Goal: Check status: Check status

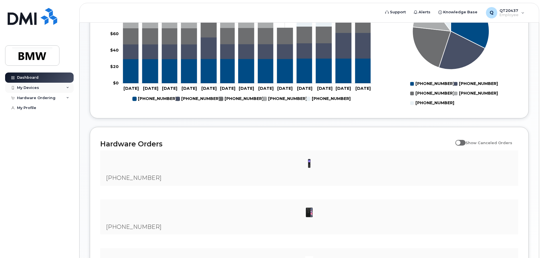
scroll to position [263, 0]
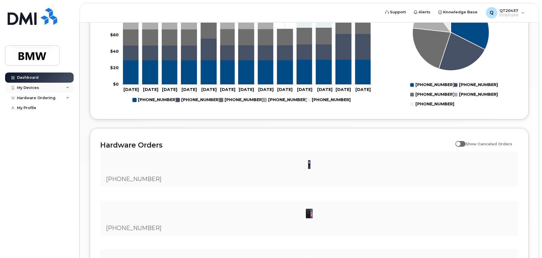
click at [27, 89] on div "My Devices" at bounding box center [28, 88] width 22 height 5
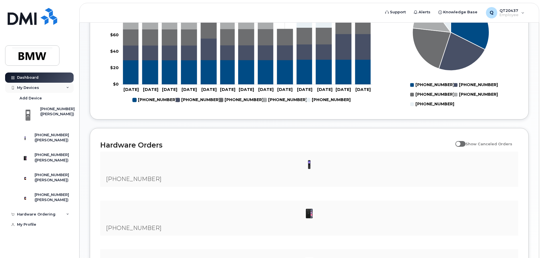
click at [30, 88] on div "My Devices" at bounding box center [28, 88] width 22 height 5
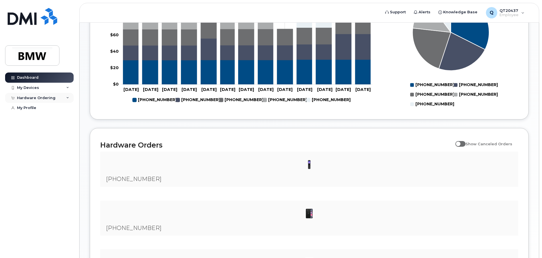
click at [34, 99] on div "Hardware Ordering" at bounding box center [36, 98] width 39 height 5
click at [427, 11] on span "Alerts" at bounding box center [425, 12] width 12 height 6
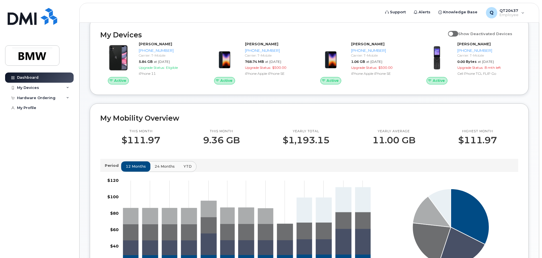
scroll to position [65, 0]
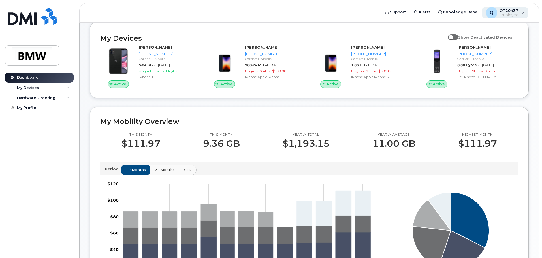
click at [520, 15] on div "Q QT20437 Employee" at bounding box center [505, 12] width 46 height 11
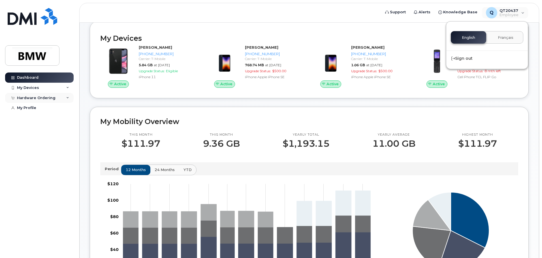
click at [32, 98] on div "Hardware Ordering" at bounding box center [36, 98] width 39 height 5
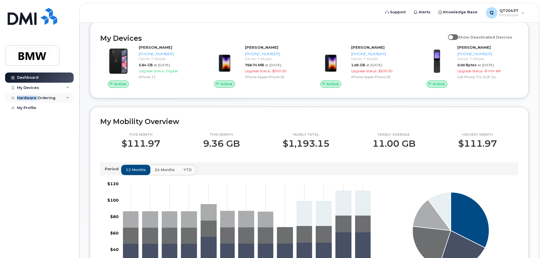
click at [32, 99] on div "Hardware Ordering" at bounding box center [36, 98] width 39 height 5
click at [28, 109] on div "My Orders" at bounding box center [30, 108] width 20 height 5
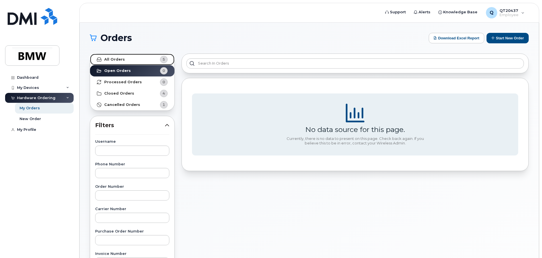
click at [116, 60] on strong "All Orders" at bounding box center [114, 59] width 21 height 5
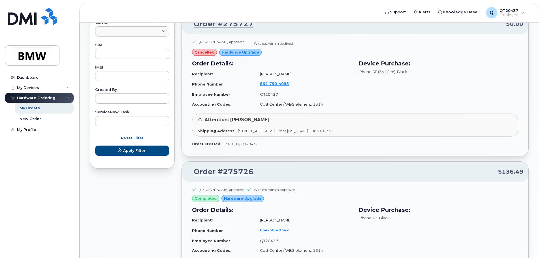
scroll to position [257, 0]
